Goal: Communication & Community: Answer question/provide support

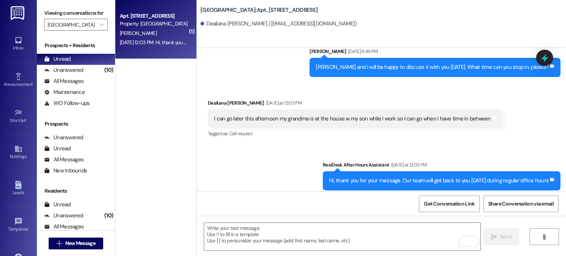
scroll to position [8469, 0]
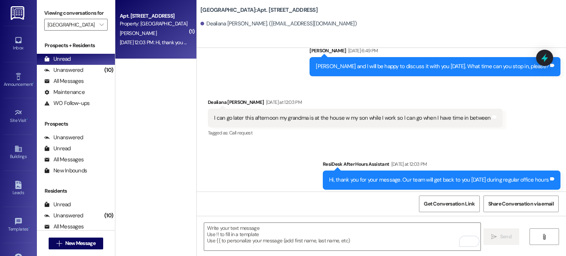
click at [15, 11] on img at bounding box center [18, 13] width 15 height 14
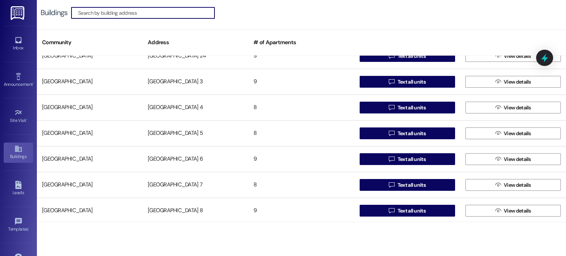
scroll to position [515, 0]
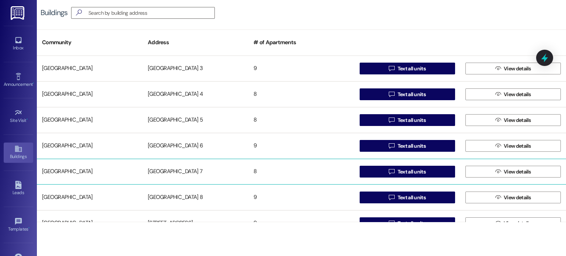
click at [179, 173] on div "[GEOGRAPHIC_DATA] 7" at bounding box center [195, 171] width 106 height 15
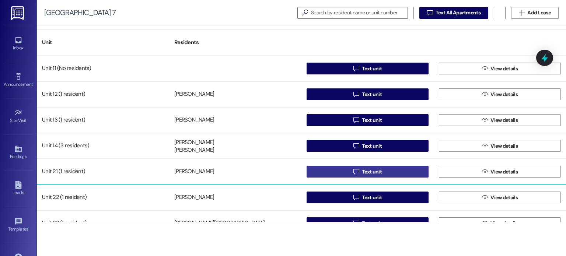
click at [333, 172] on button " Text unit" at bounding box center [367, 172] width 122 height 12
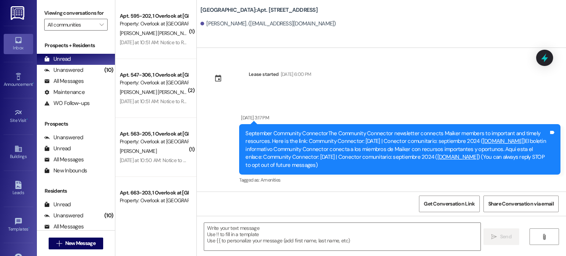
scroll to position [6804, 0]
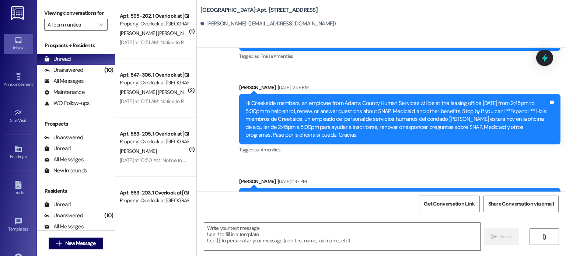
click at [218, 226] on textarea at bounding box center [342, 237] width 276 height 28
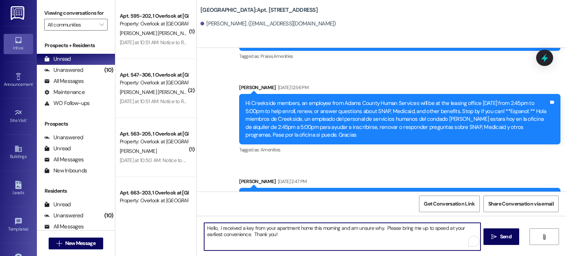
click at [215, 228] on textarea "Hello, I received a key from your apartment home this morning and am unsure why…" at bounding box center [342, 237] width 276 height 28
click at [216, 226] on textarea "Hello, I received a key from your apartment home this morning and am unsure why…" at bounding box center [342, 237] width 276 height 28
click at [218, 228] on textarea "Hello, I received a key from your apartment home this morning and am unsure why…" at bounding box center [342, 237] width 276 height 28
click at [353, 229] on textarea "Hello, We received a key from your apartment home this morning and am unsure wh…" at bounding box center [342, 237] width 276 height 28
type textarea "Hello, We received a key from your apartment home this morning and I am unsure …"
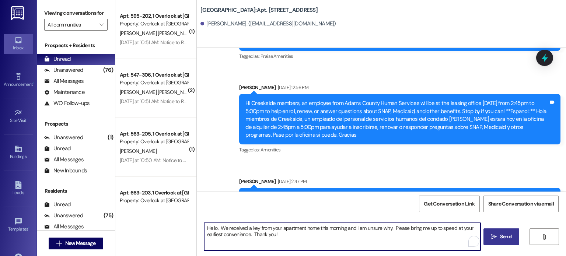
click at [498, 237] on span "Send" at bounding box center [505, 237] width 14 height 8
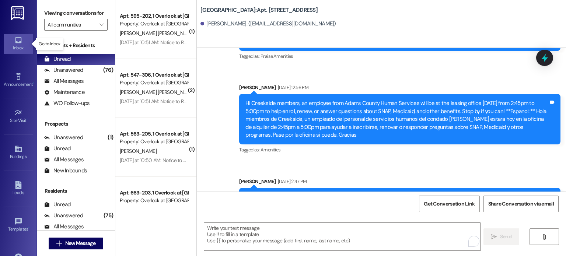
click at [22, 45] on div "Inbox" at bounding box center [18, 47] width 37 height 7
click at [65, 24] on input "All communities" at bounding box center [71, 25] width 48 height 12
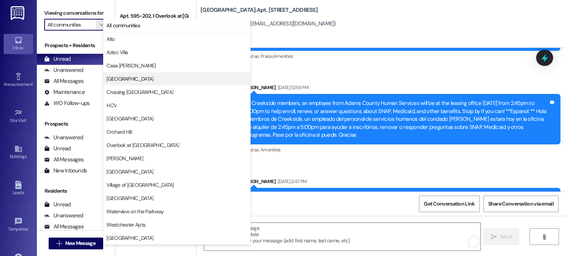
click at [126, 77] on span "[GEOGRAPHIC_DATA]" at bounding box center [129, 78] width 47 height 7
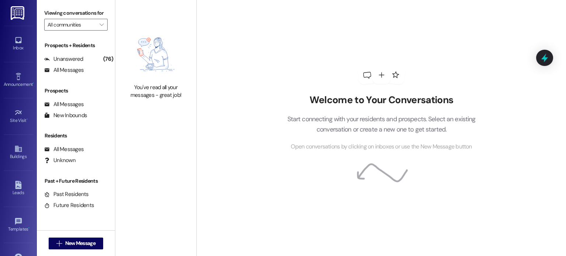
type input "[GEOGRAPHIC_DATA]"
